Goal: Information Seeking & Learning: Learn about a topic

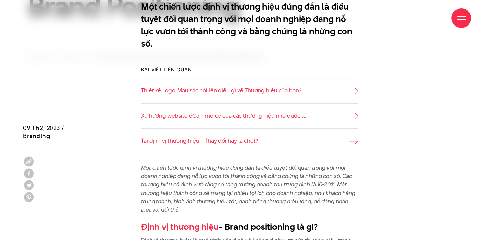
scroll to position [332, 0]
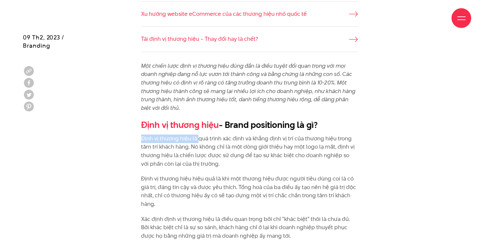
drag, startPoint x: 142, startPoint y: 138, endPoint x: 197, endPoint y: 141, distance: 55.2
click at [197, 141] on p "Định vị thương hiệu là quá trình xác định và khẳng định vị trí của thương hiệu …" at bounding box center [249, 150] width 217 height 33
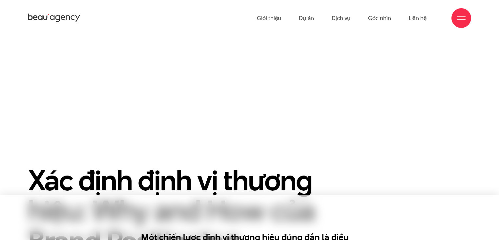
scroll to position [332, 0]
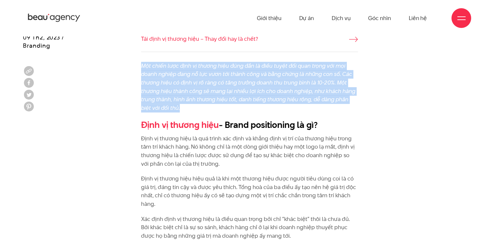
drag, startPoint x: 142, startPoint y: 64, endPoint x: 194, endPoint y: 104, distance: 65.8
click at [194, 104] on p "Một chiến lược định vị thương hiệu đúng đắn là điều tuyệt đối quan trọng với mọ…" at bounding box center [249, 87] width 217 height 51
copy em "Một chiến lược định vị thương hiệu đúng đắn là điều tuyệt đối quan trọng với mọ…"
click at [266, 103] on p "Một chiến lược định vị thương hiệu đúng đắn là điều tuyệt đối quan trọng với mọ…" at bounding box center [249, 87] width 217 height 51
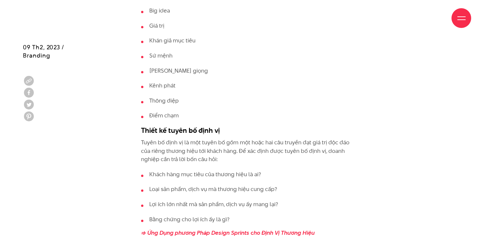
scroll to position [2729, 0]
